Goal: Task Accomplishment & Management: Manage account settings

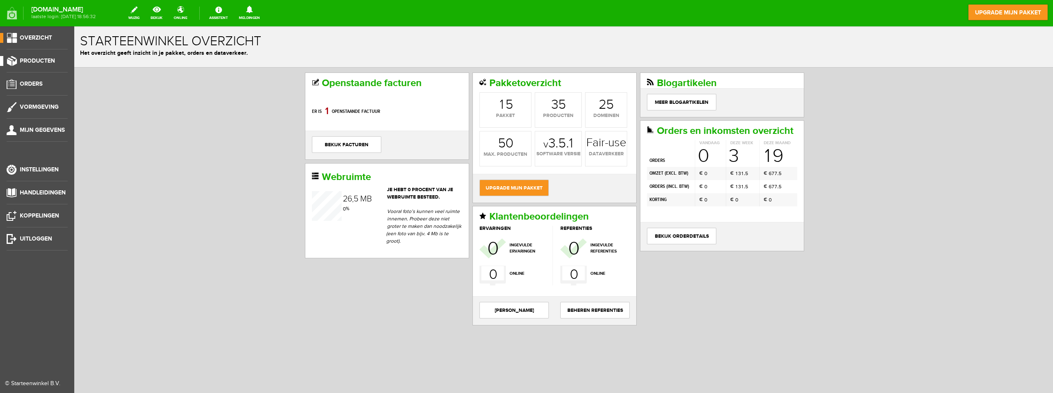
click at [34, 58] on span "Producten" at bounding box center [37, 60] width 35 height 7
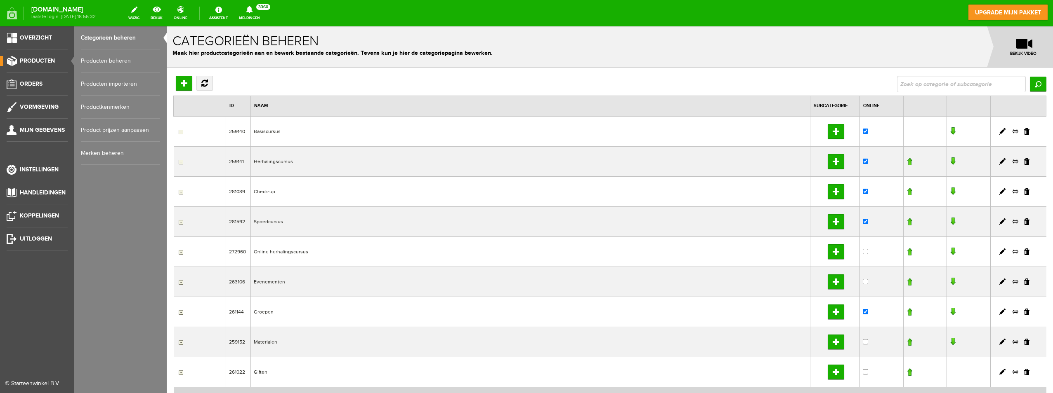
click at [112, 57] on link "Producten beheren" at bounding box center [120, 60] width 79 height 23
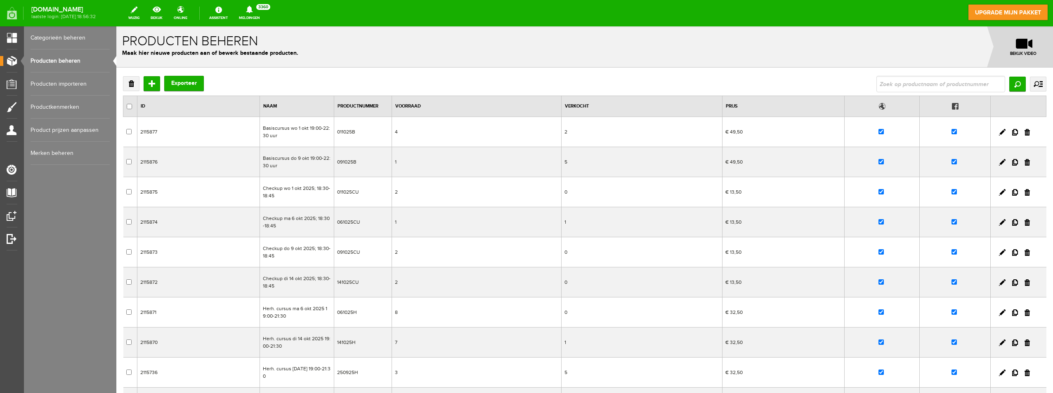
click at [495, 46] on h1 "Producten beheren" at bounding box center [584, 41] width 925 height 14
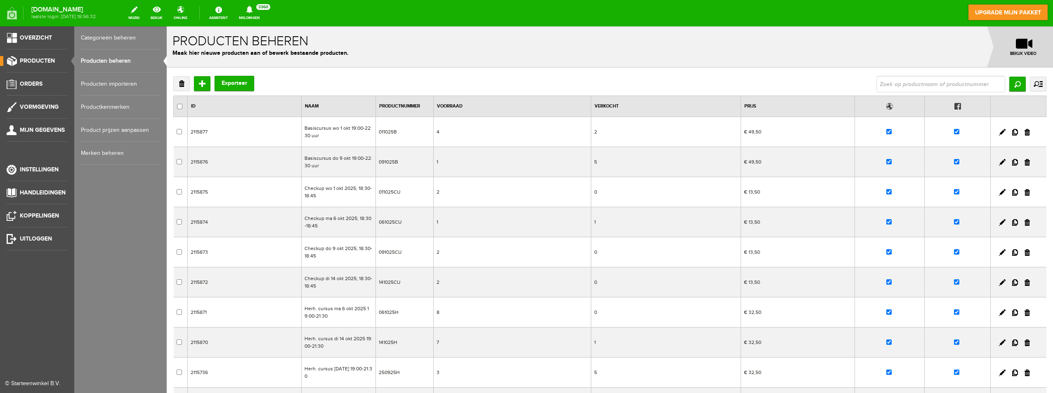
click at [98, 61] on link "Producten beheren" at bounding box center [120, 60] width 79 height 23
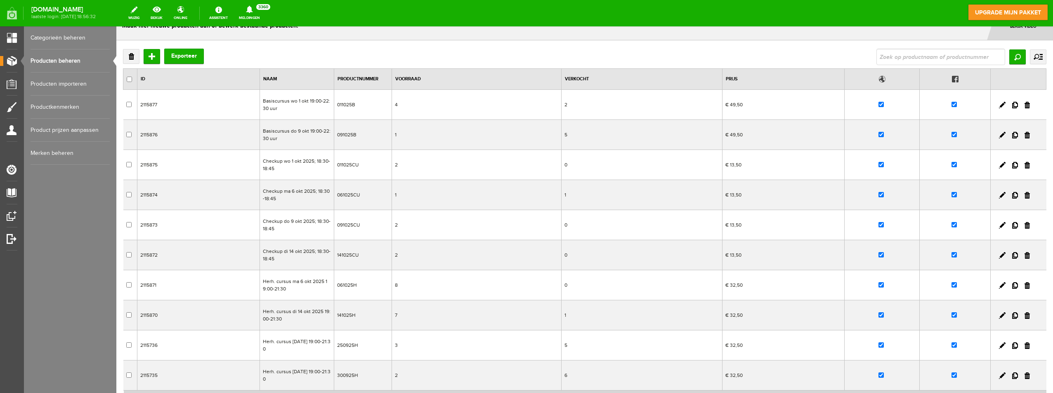
scroll to position [41, 0]
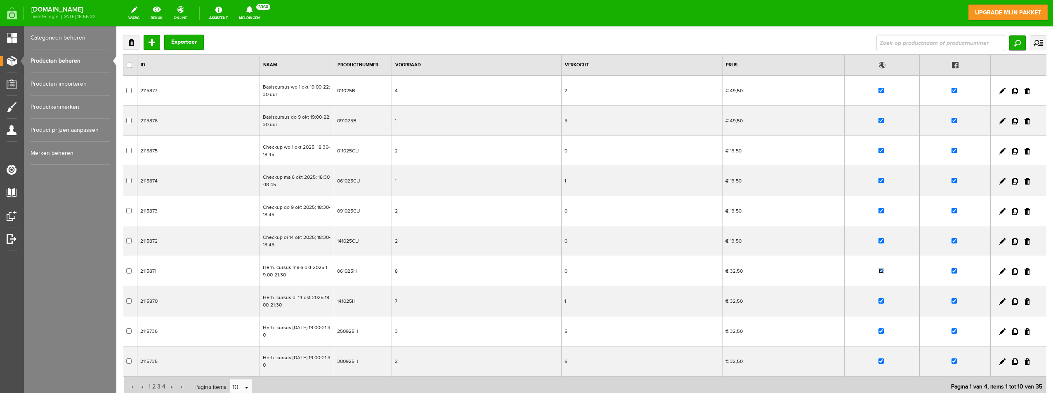
click at [878, 271] on input "checkbox" at bounding box center [880, 270] width 5 height 5
checkbox input "false"
click at [951, 272] on input "checkbox" at bounding box center [953, 270] width 5 height 5
checkbox input "false"
click at [878, 272] on input "checkbox" at bounding box center [880, 270] width 5 height 5
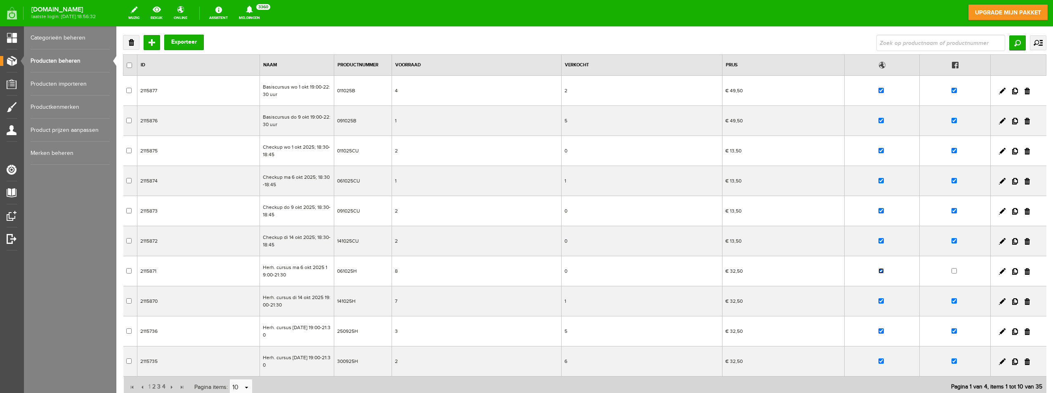
checkbox input "false"
click at [878, 180] on input "checkbox" at bounding box center [880, 180] width 5 height 5
checkbox input "false"
click at [951, 178] on input "checkbox" at bounding box center [953, 180] width 5 height 5
checkbox input "false"
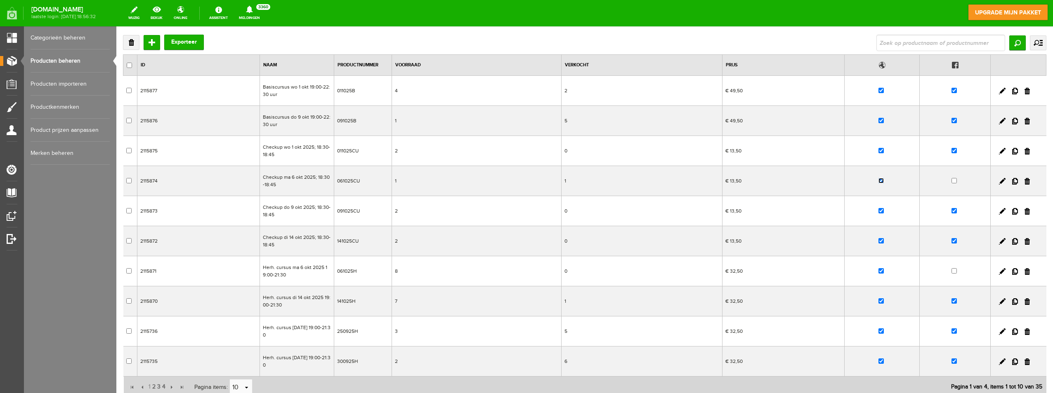
click at [878, 182] on input "checkbox" at bounding box center [880, 180] width 5 height 5
checkbox input "false"
click at [878, 272] on input "checkbox" at bounding box center [880, 270] width 5 height 5
checkbox input "false"
click at [951, 150] on td at bounding box center [954, 151] width 71 height 30
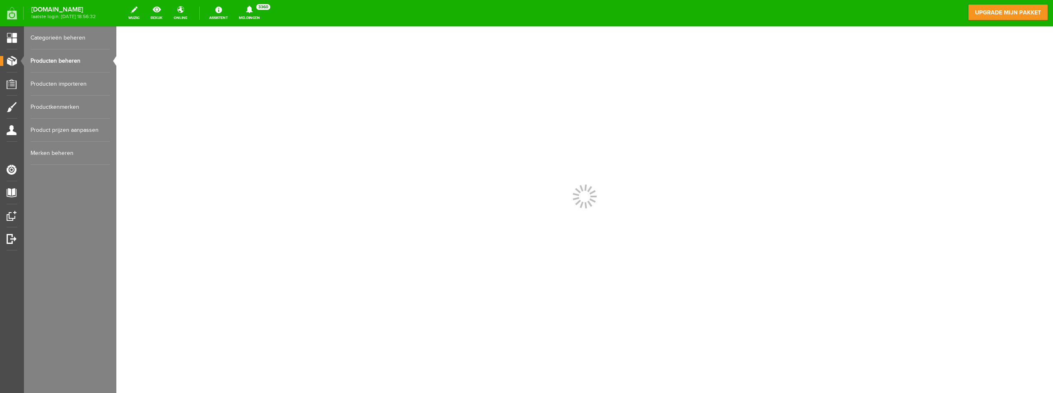
scroll to position [0, 0]
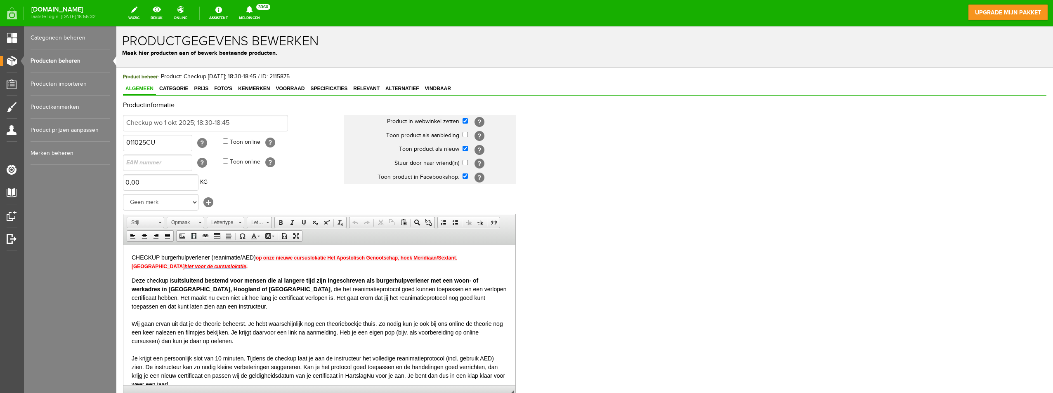
click at [54, 59] on link "Producten beheren" at bounding box center [70, 60] width 79 height 23
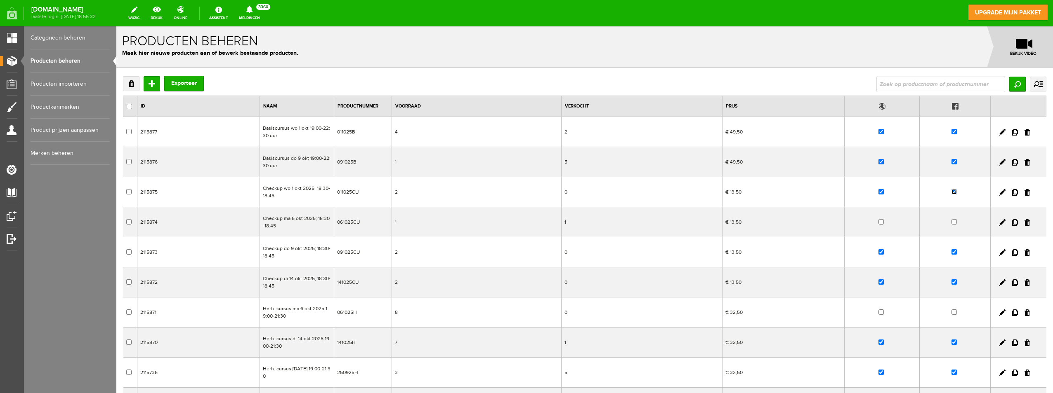
click at [951, 191] on input "checkbox" at bounding box center [953, 191] width 5 height 5
checkbox input "false"
click at [878, 191] on input "checkbox" at bounding box center [880, 191] width 5 height 5
checkbox input "false"
click at [951, 132] on input "checkbox" at bounding box center [953, 131] width 5 height 5
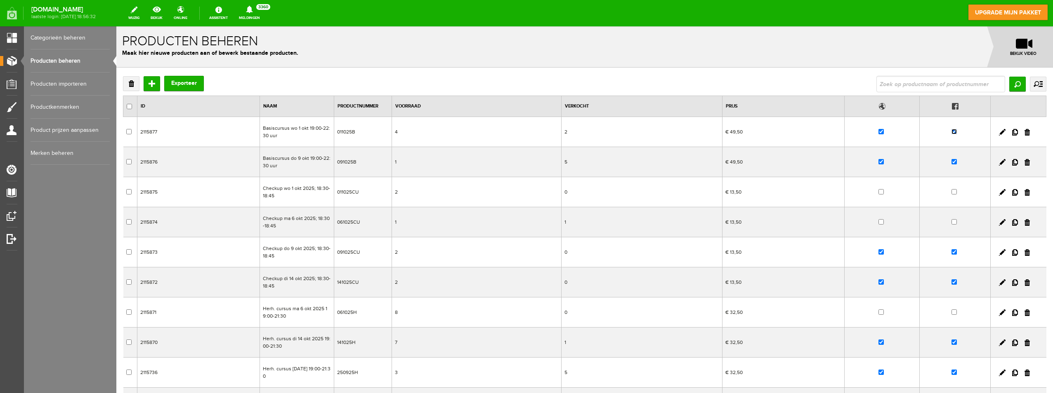
checkbox input "false"
click at [878, 132] on input "checkbox" at bounding box center [880, 131] width 5 height 5
checkbox input "false"
click at [878, 191] on input "checkbox" at bounding box center [880, 191] width 5 height 5
checkbox input "false"
